Goal: Transaction & Acquisition: Purchase product/service

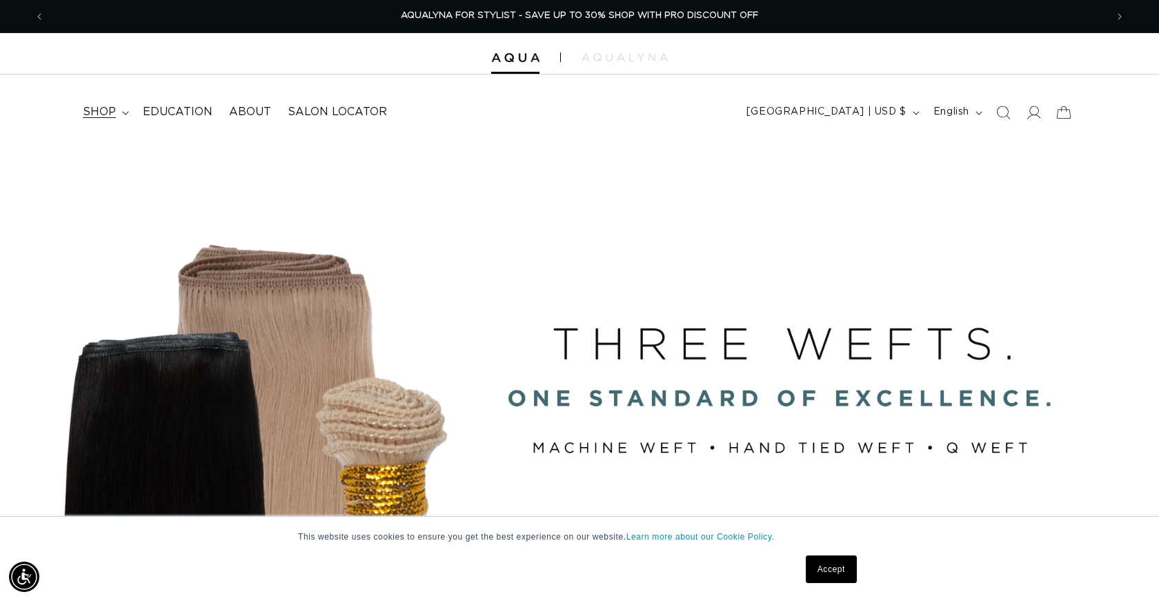
click at [102, 112] on span "shop" at bounding box center [99, 112] width 33 height 14
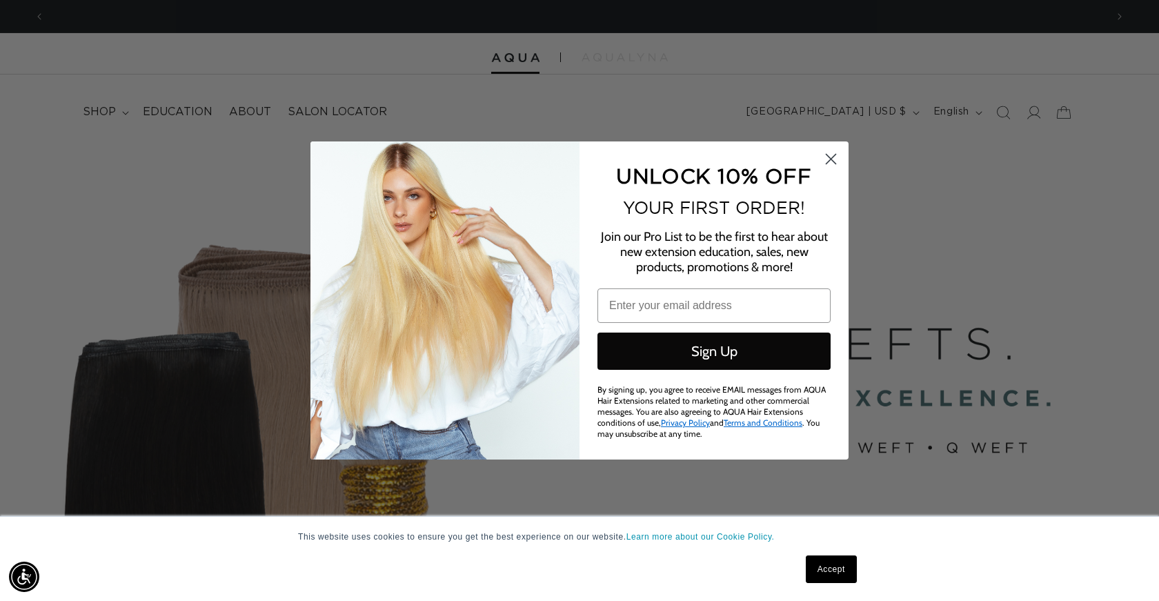
scroll to position [0, 2122]
click at [831, 162] on circle "Close dialog" at bounding box center [831, 159] width 23 height 23
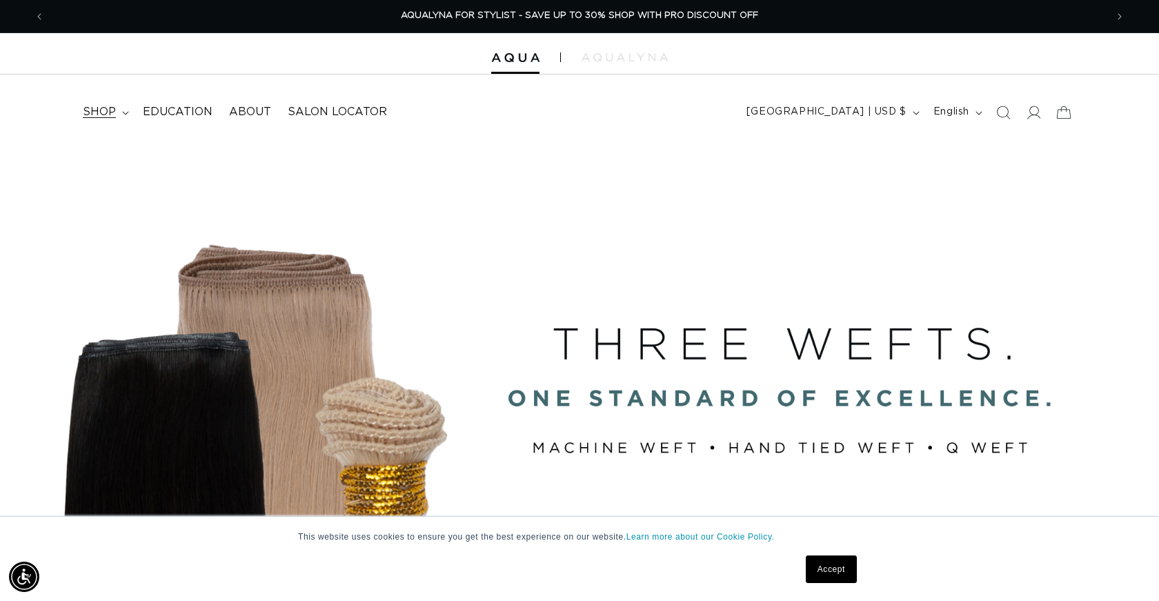
click at [106, 106] on span "shop" at bounding box center [99, 112] width 33 height 14
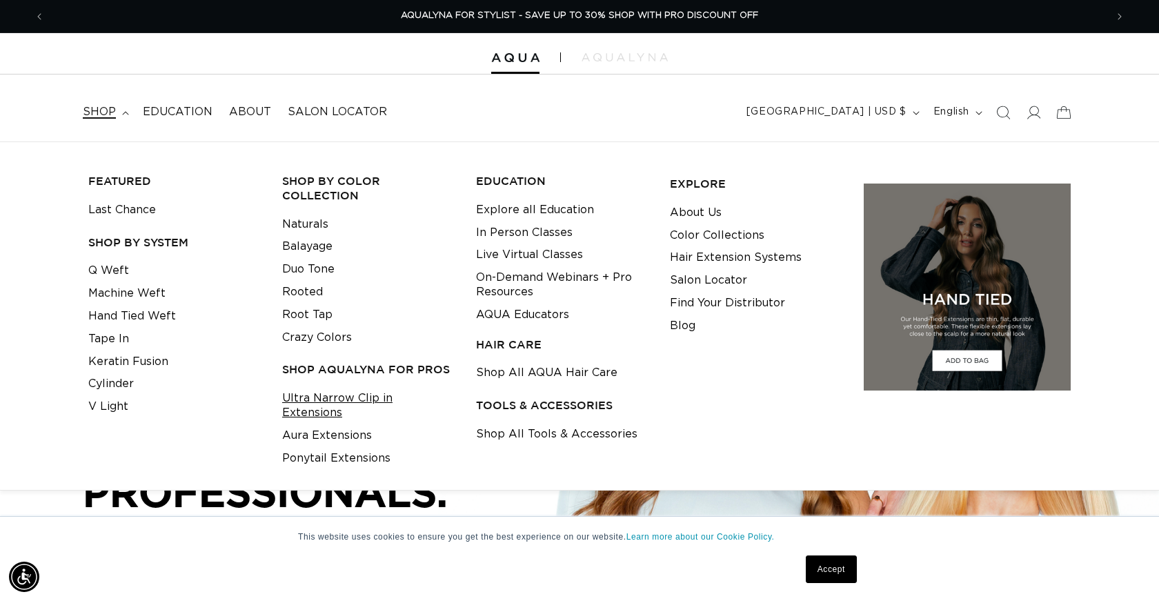
click at [339, 393] on link "Ultra Narrow Clip in Extensions" at bounding box center [368, 405] width 172 height 37
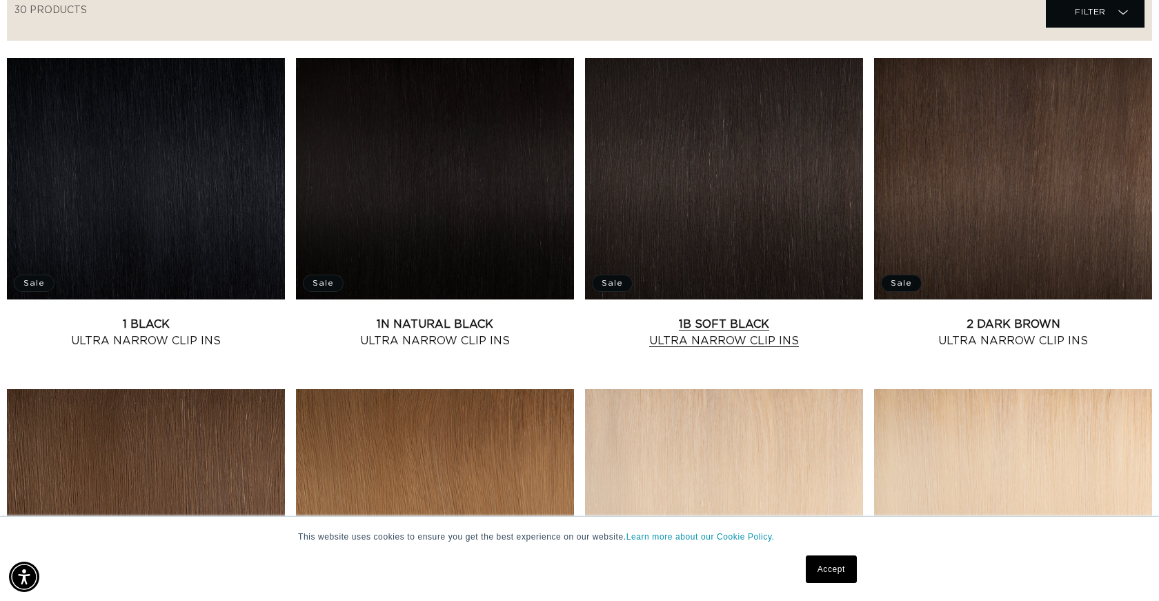
click at [730, 316] on link "1B Soft Black Ultra Narrow Clip Ins" at bounding box center [724, 332] width 278 height 33
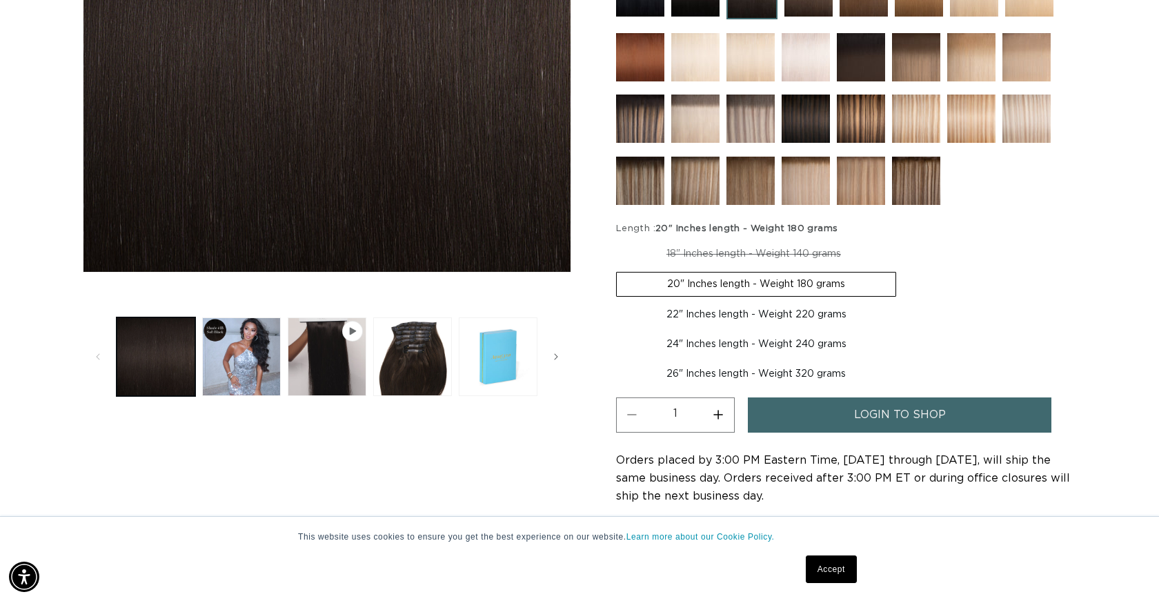
click at [677, 281] on label "20" Inches length - Weight 180 grams Variant sold out or unavailable" at bounding box center [756, 284] width 280 height 25
click at [898, 240] on input "20" Inches length - Weight 180 grams Variant sold out or unavailable" at bounding box center [898, 239] width 1 height 1
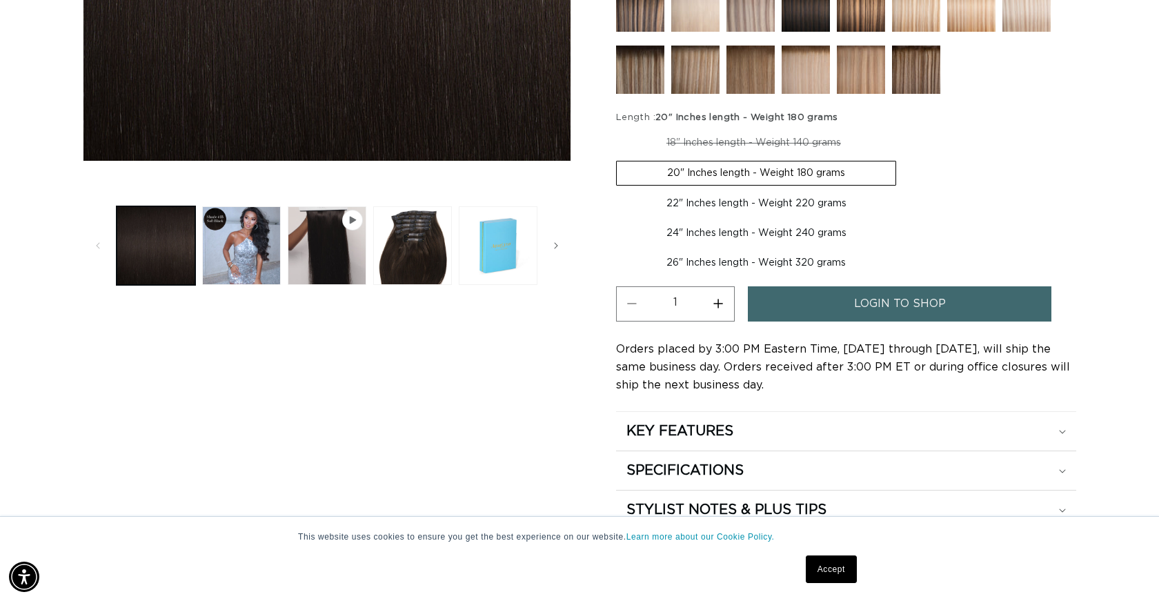
click at [834, 300] on link "login to shop" at bounding box center [900, 303] width 304 height 35
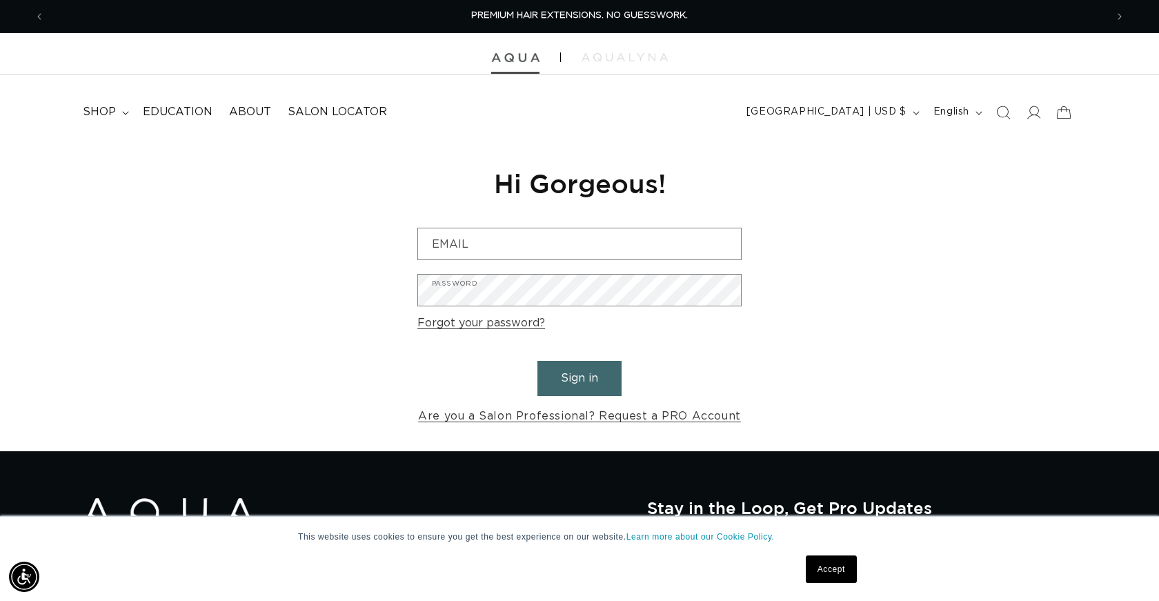
click at [515, 57] on img at bounding box center [515, 58] width 48 height 10
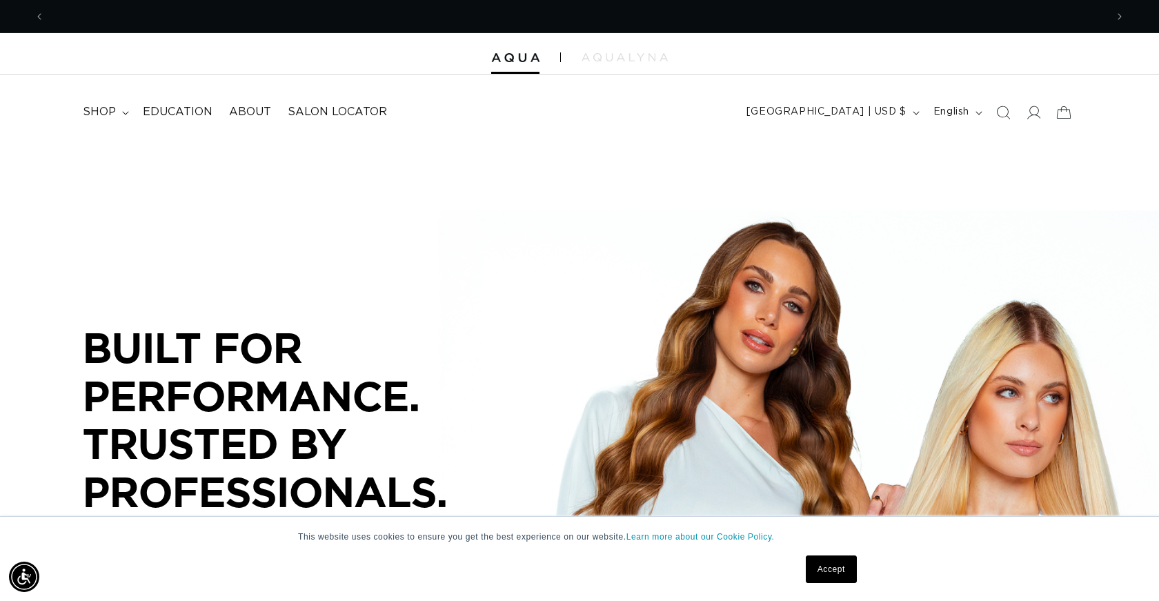
scroll to position [0, 1061]
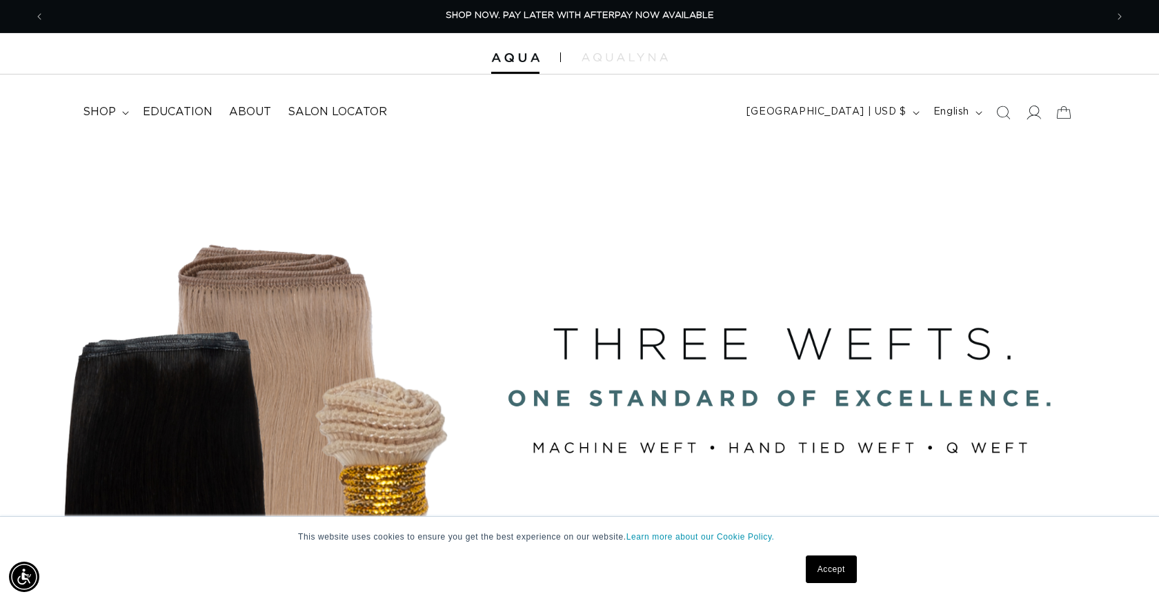
click at [1034, 110] on icon at bounding box center [1033, 112] width 14 height 14
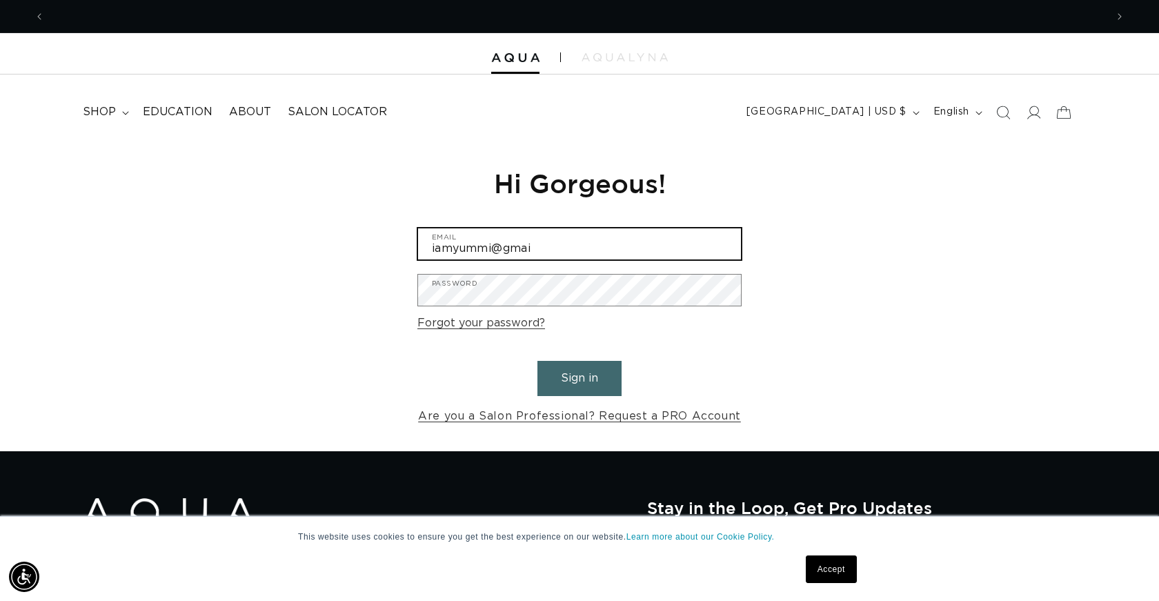
scroll to position [0, 2122]
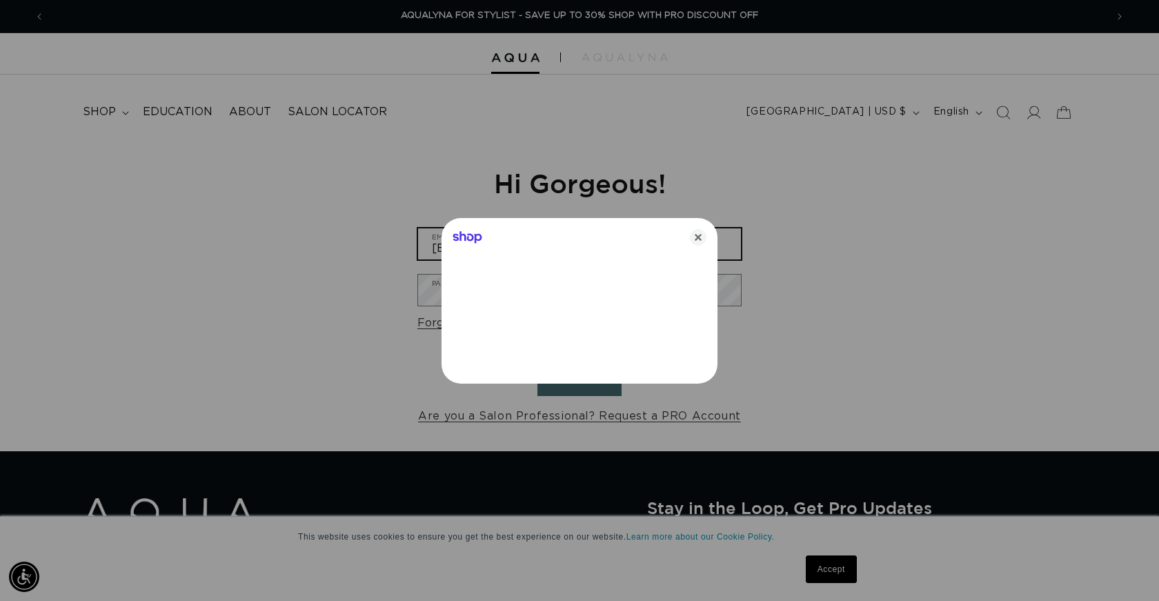
type input "[EMAIL_ADDRESS][DOMAIN_NAME]"
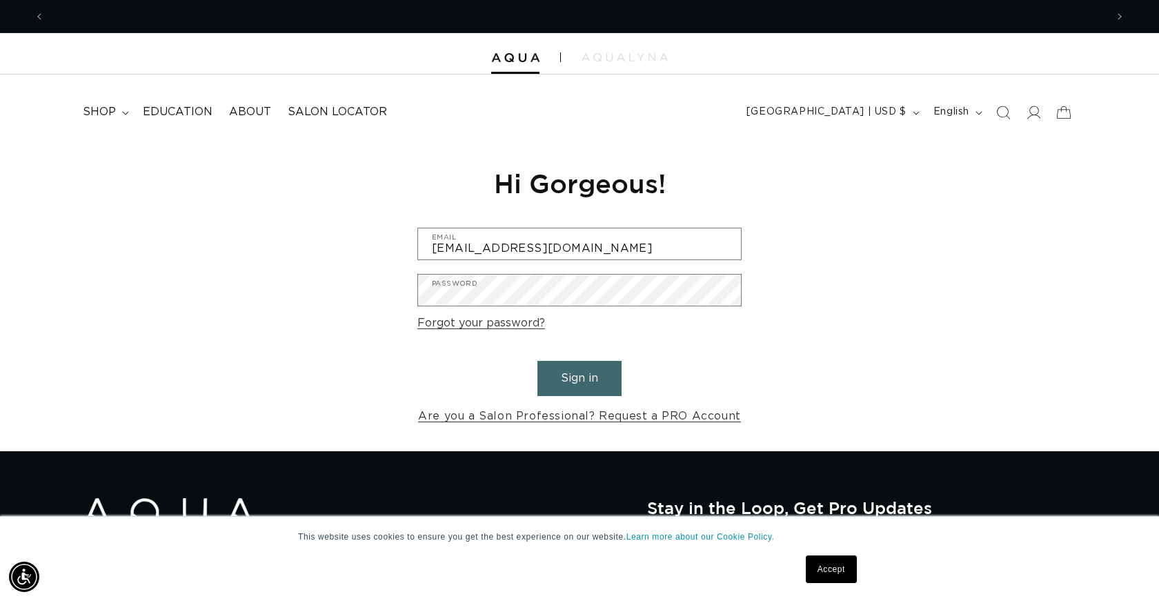
scroll to position [0, 1061]
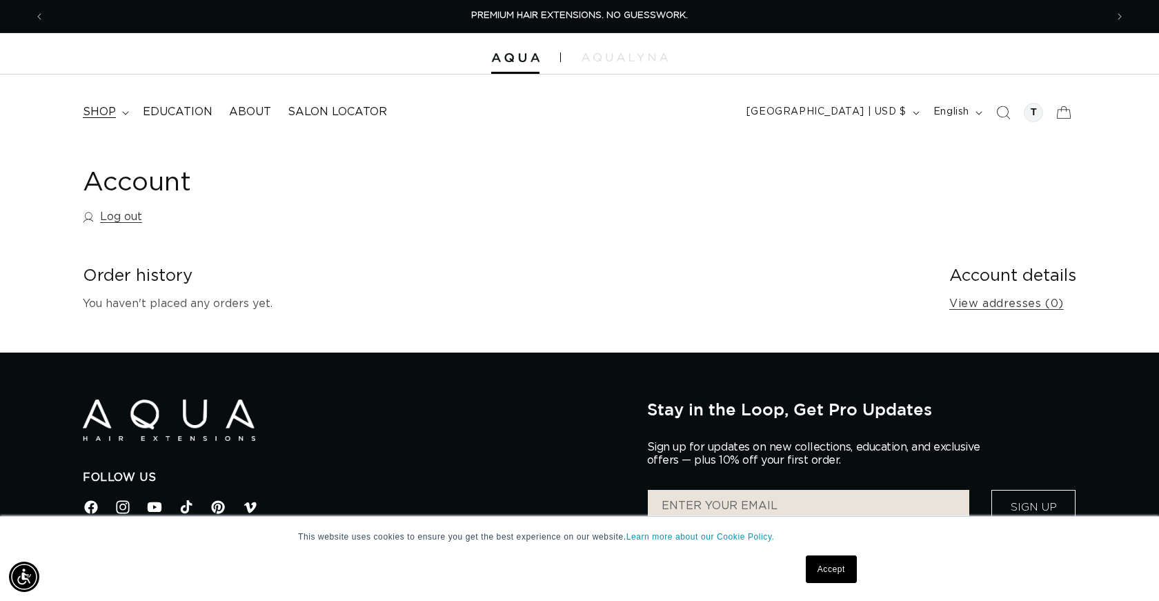
click at [103, 110] on span "shop" at bounding box center [99, 112] width 33 height 14
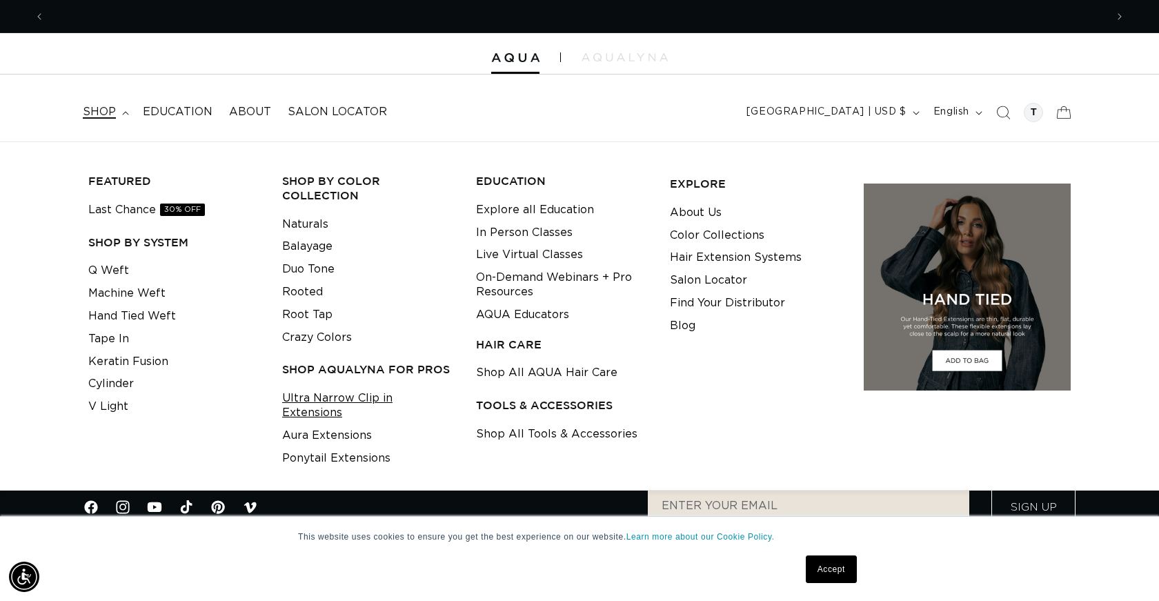
scroll to position [0, 1061]
click at [330, 393] on link "Ultra Narrow Clip in Extensions" at bounding box center [368, 405] width 172 height 37
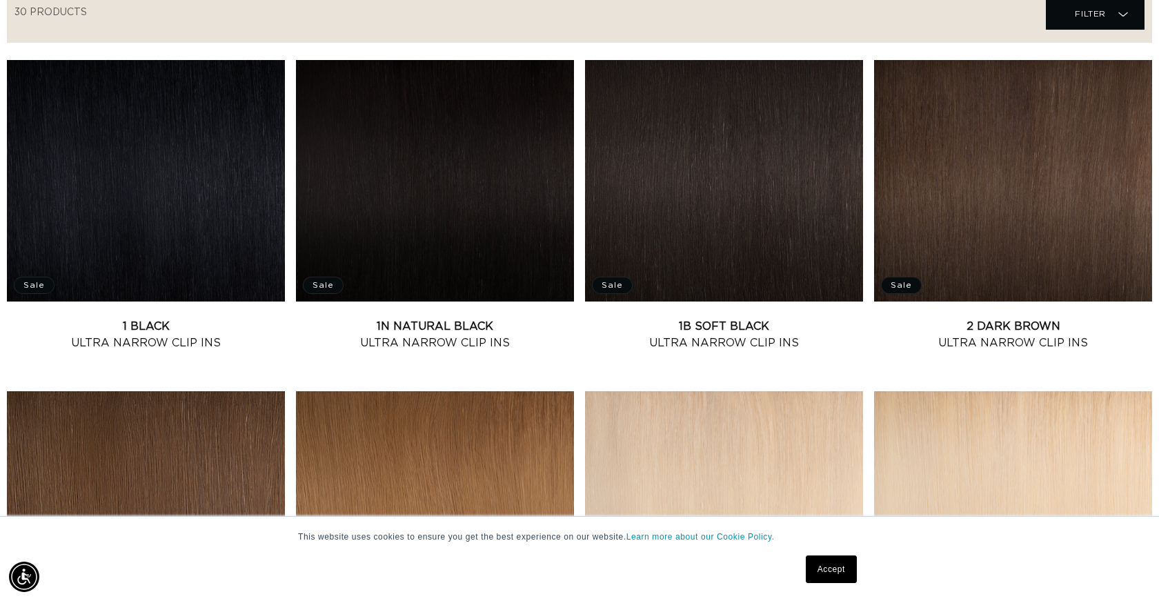
scroll to position [509, 1]
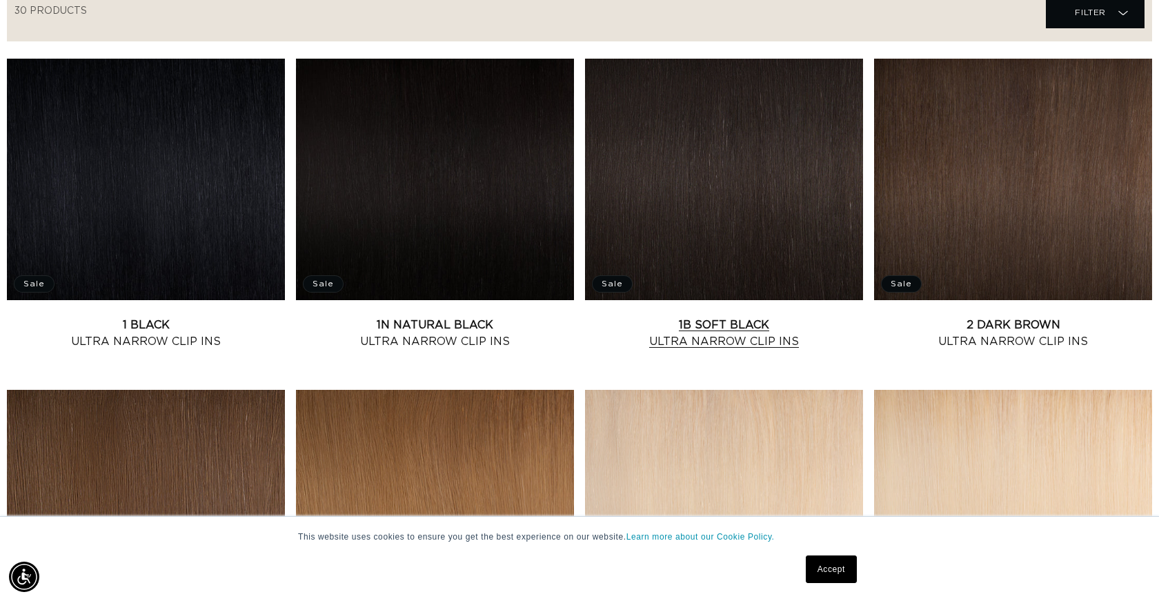
click at [707, 317] on link "1B Soft Black Ultra Narrow Clip Ins" at bounding box center [724, 333] width 278 height 33
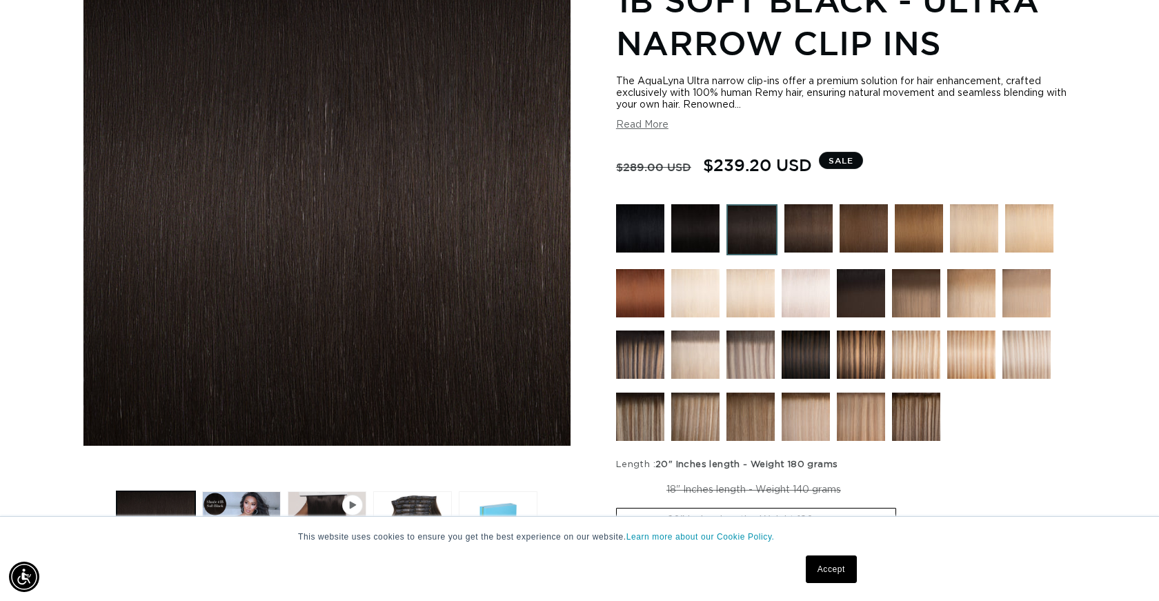
click at [834, 565] on link "Accept" at bounding box center [831, 569] width 51 height 28
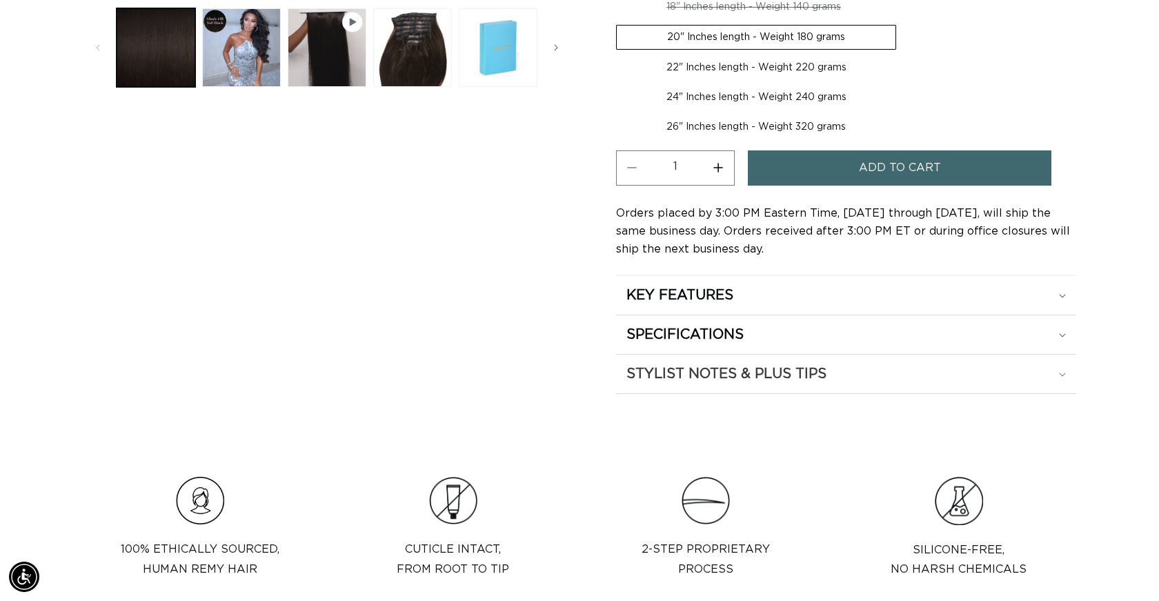
click at [679, 375] on h2 "STYLIST NOTES & PLUS TIPS" at bounding box center [726, 374] width 200 height 18
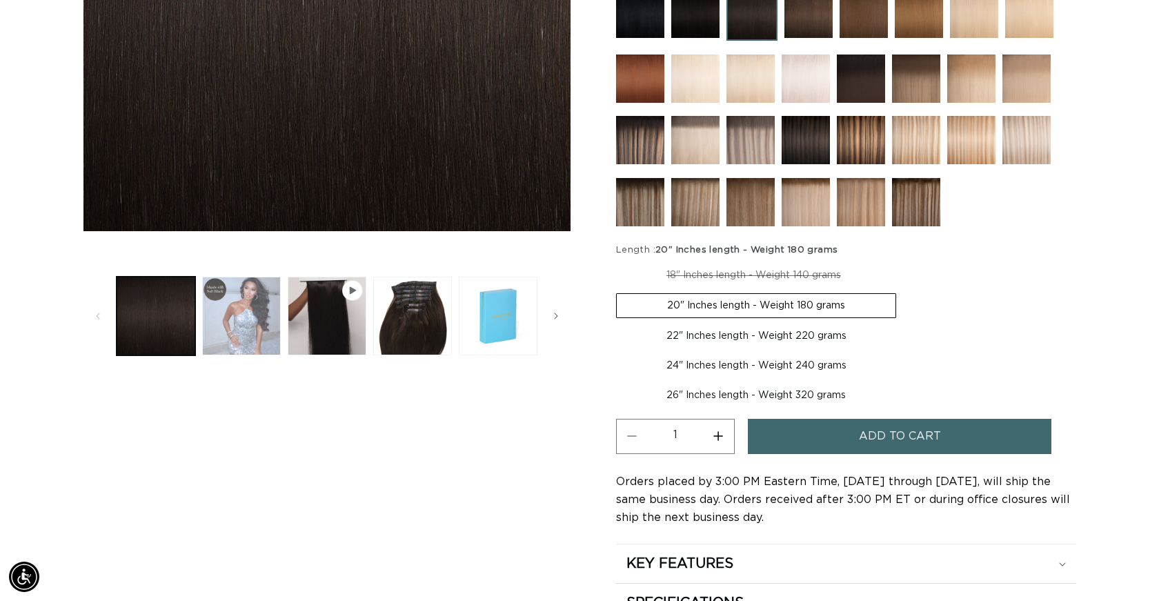
click at [246, 308] on button "Load image 2 in gallery view" at bounding box center [241, 316] width 79 height 79
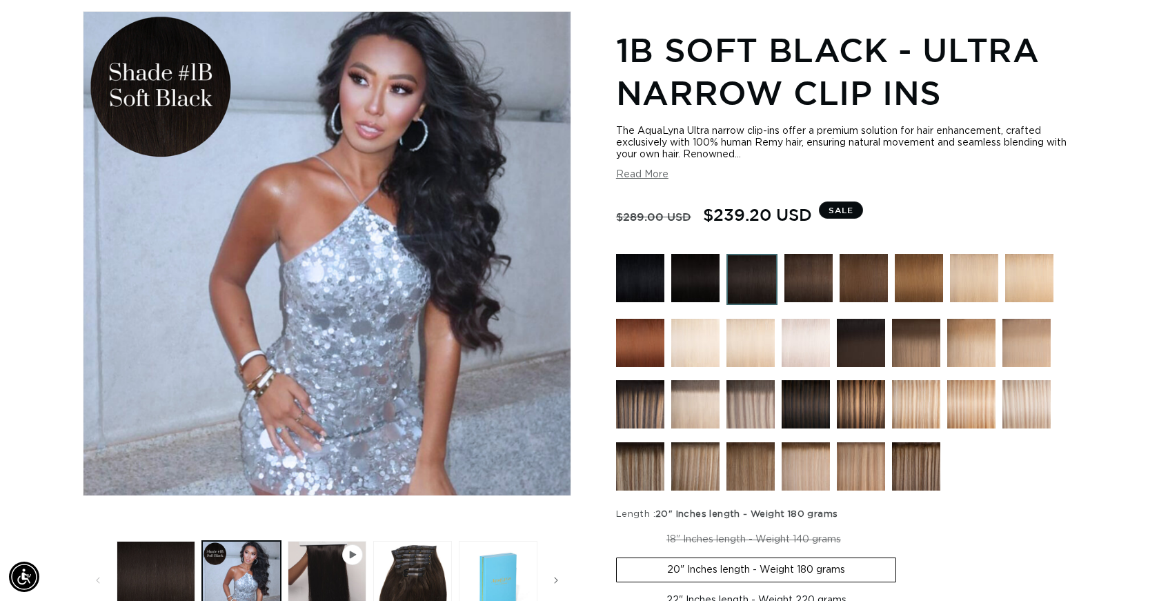
scroll to position [0, 2122]
